Goal: Obtain resource: Download file/media

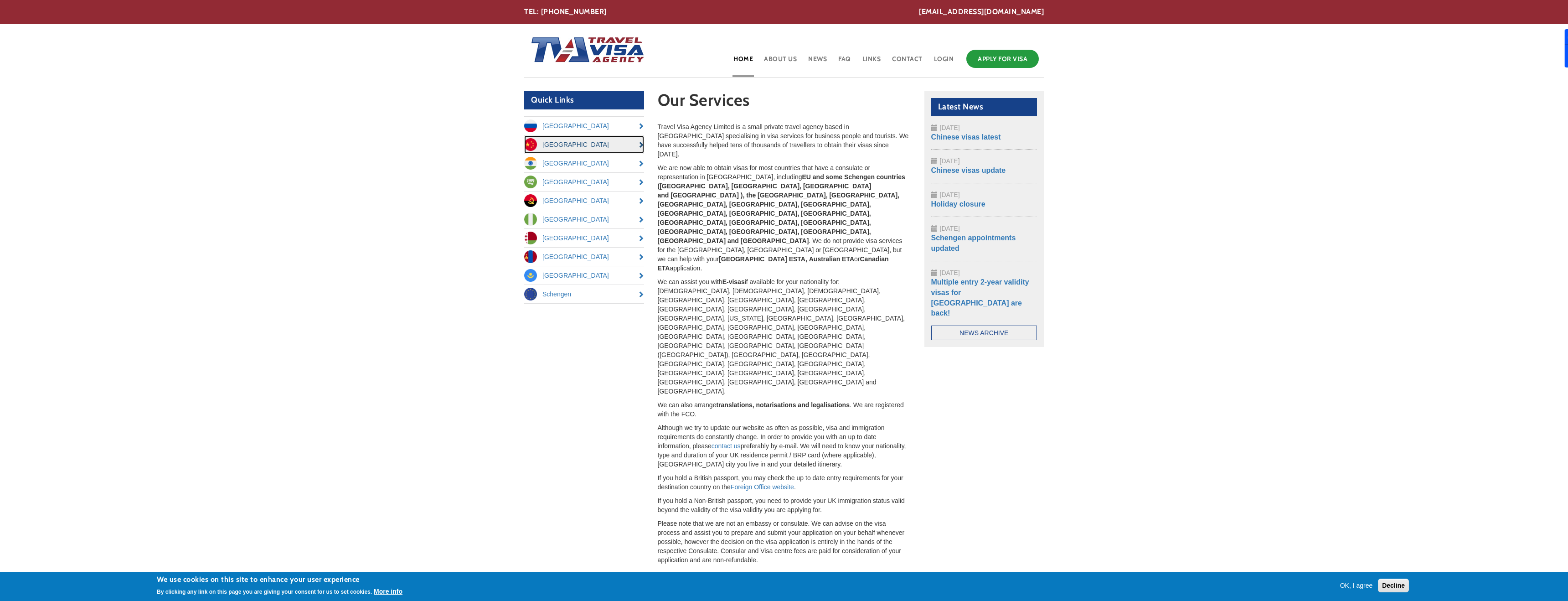
click at [621, 147] on link "[GEOGRAPHIC_DATA]" at bounding box center [584, 145] width 120 height 18
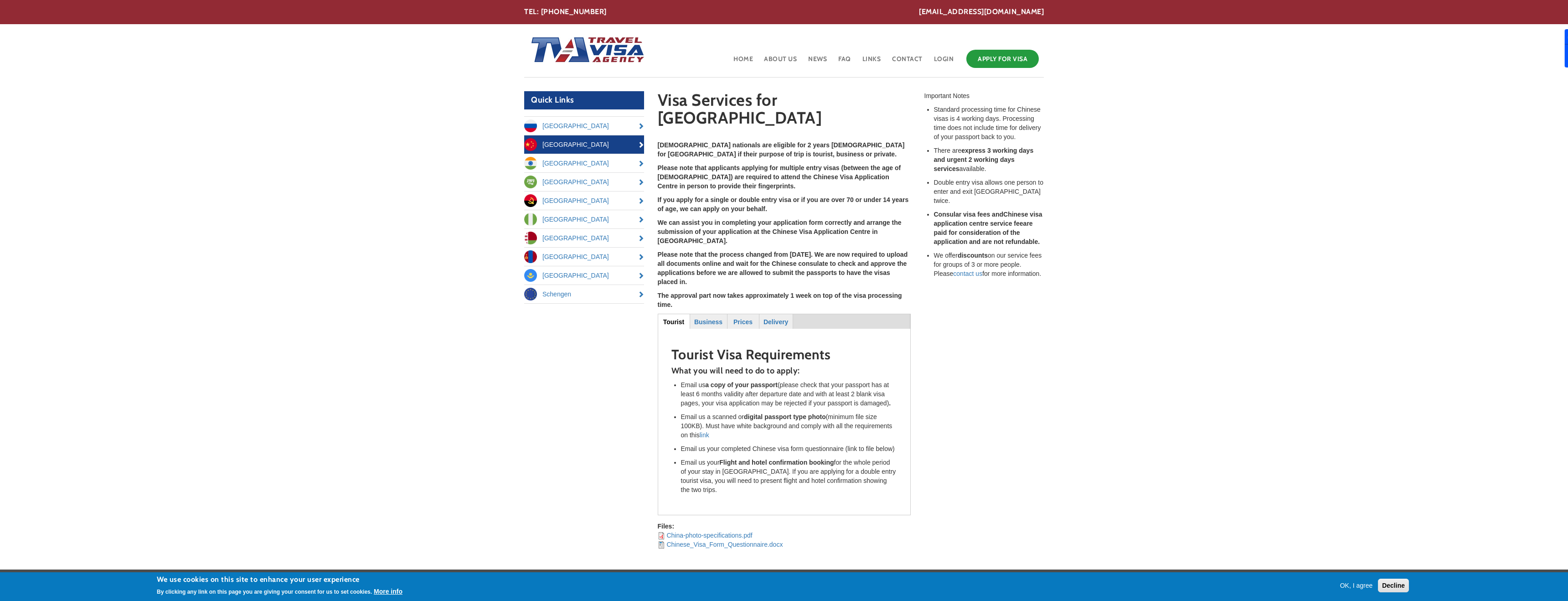
scroll to position [20, 0]
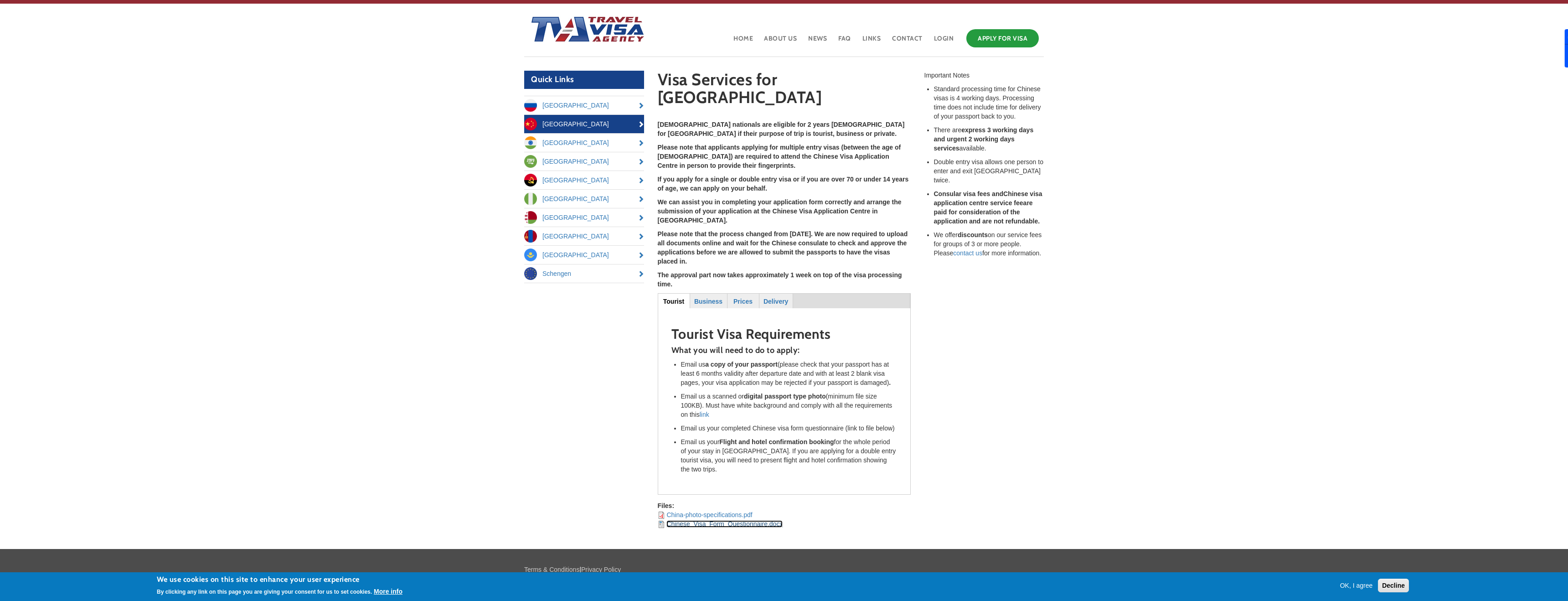
click at [732, 520] on link "Chinese_Visa_Form_Questionnaire.docx" at bounding box center [725, 523] width 117 height 7
click at [1384, 585] on button "Decline" at bounding box center [1394, 585] width 31 height 13
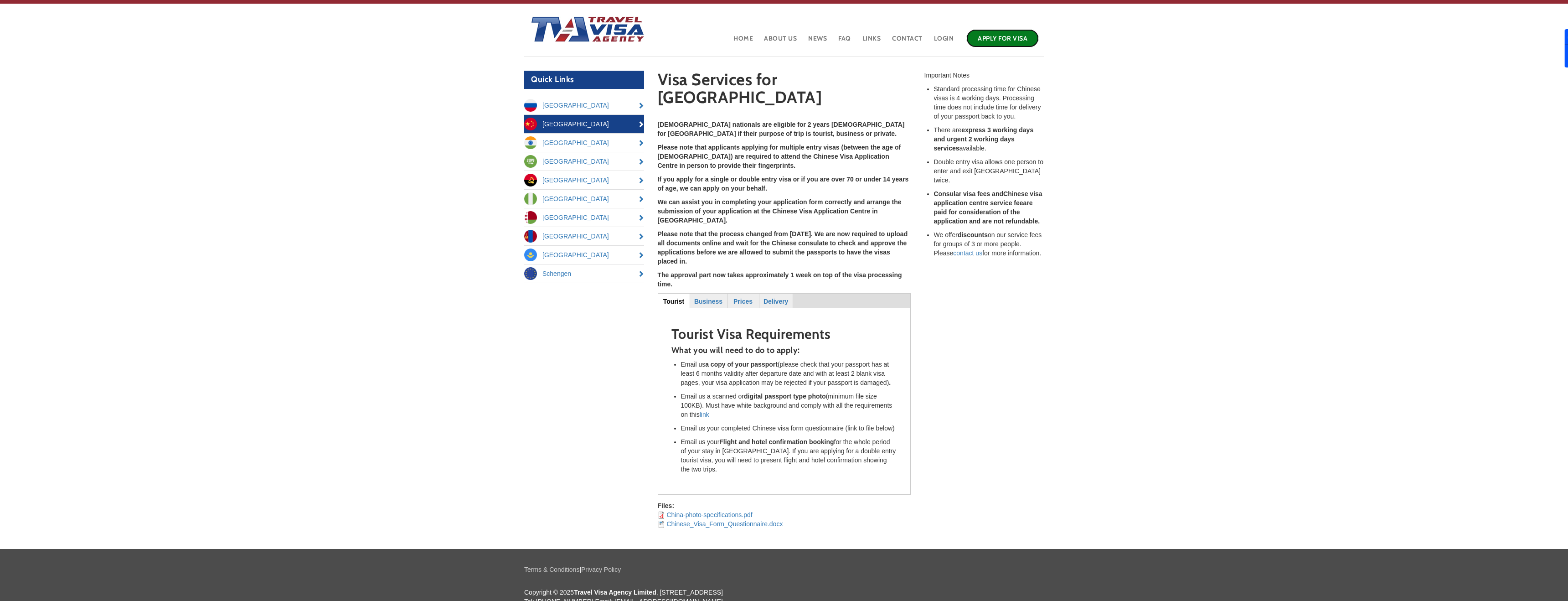
click at [992, 42] on link "Apply for Visa" at bounding box center [1002, 38] width 73 height 18
click at [775, 40] on link "About Us" at bounding box center [780, 42] width 35 height 30
